Goal: Navigation & Orientation: Go to known website

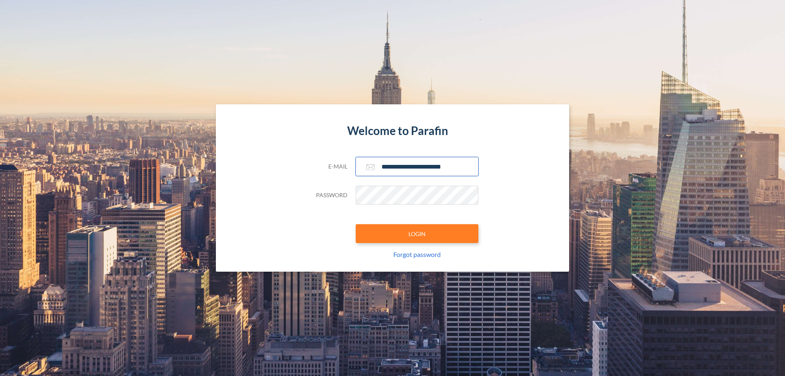
type input "**********"
click at [417, 233] on button "LOGIN" at bounding box center [417, 233] width 123 height 19
